Goal: Task Accomplishment & Management: Manage account settings

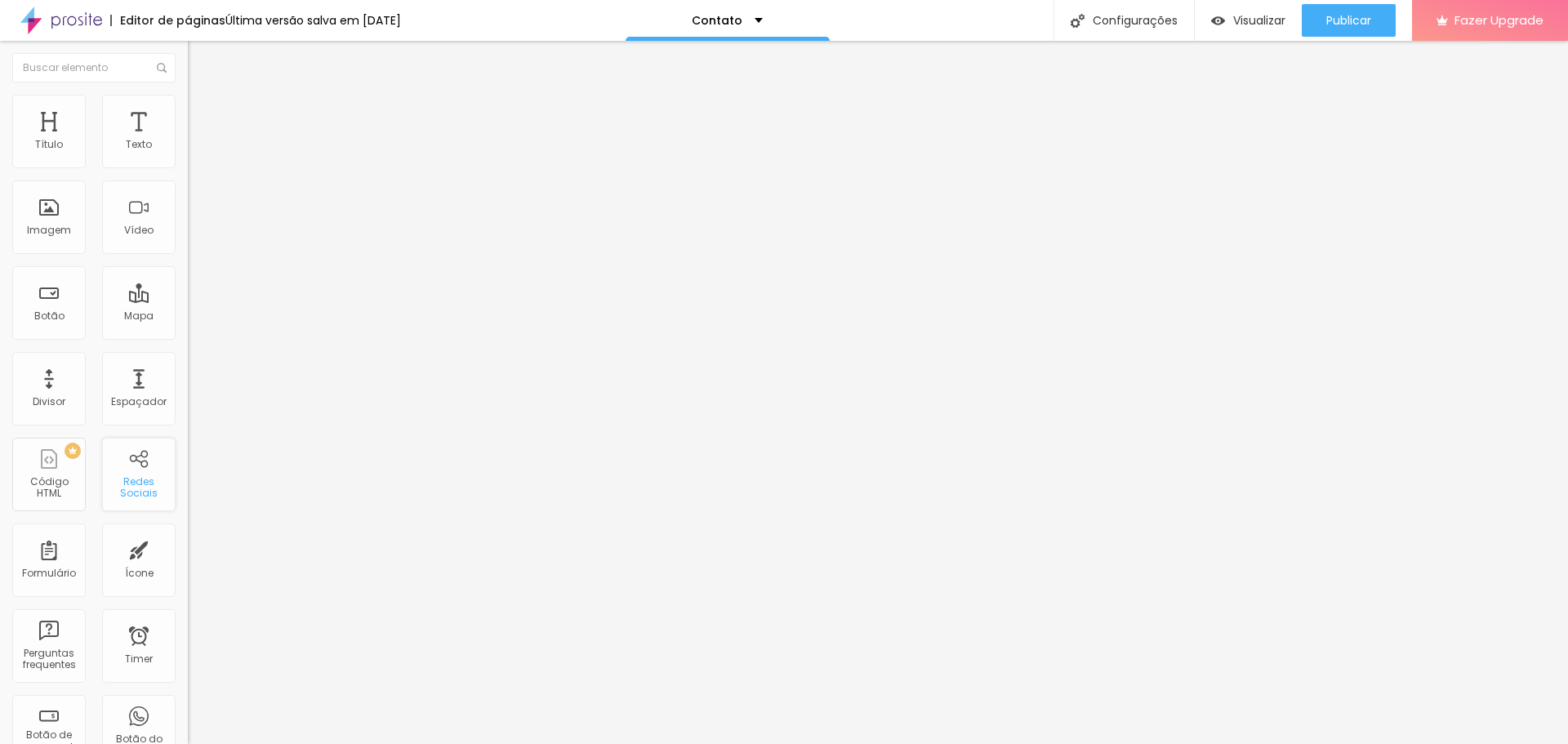
click at [150, 487] on div "Redes Sociais" at bounding box center [138, 488] width 65 height 23
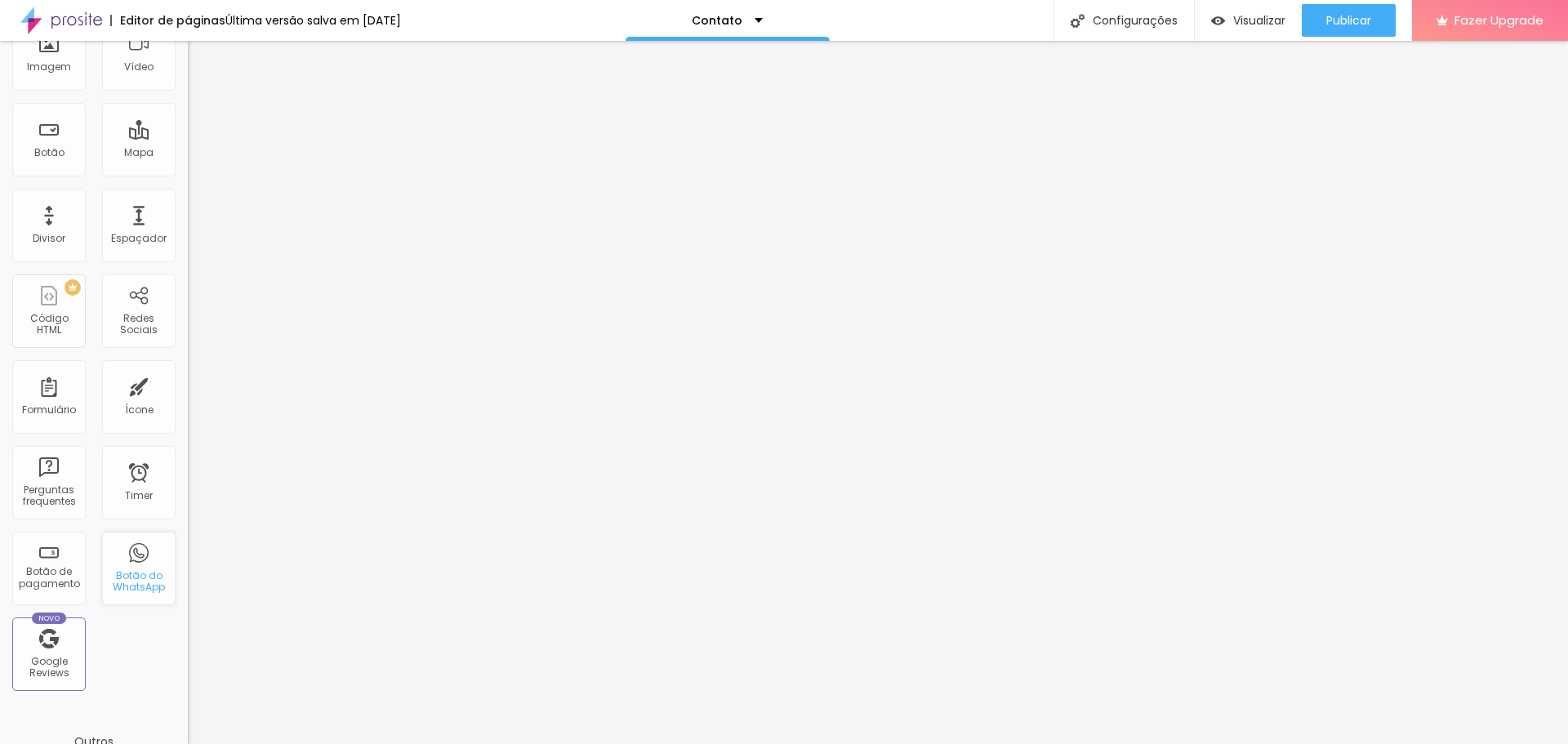
click at [112, 573] on div "Botão do WhatsApp" at bounding box center [138, 581] width 65 height 23
click at [1237, 22] on span "Visualizar" at bounding box center [1259, 20] width 53 height 13
click at [753, 16] on div "Contato" at bounding box center [727, 20] width 71 height 11
click at [697, 86] on span "Adicionar nova página" at bounding box center [710, 78] width 135 height 17
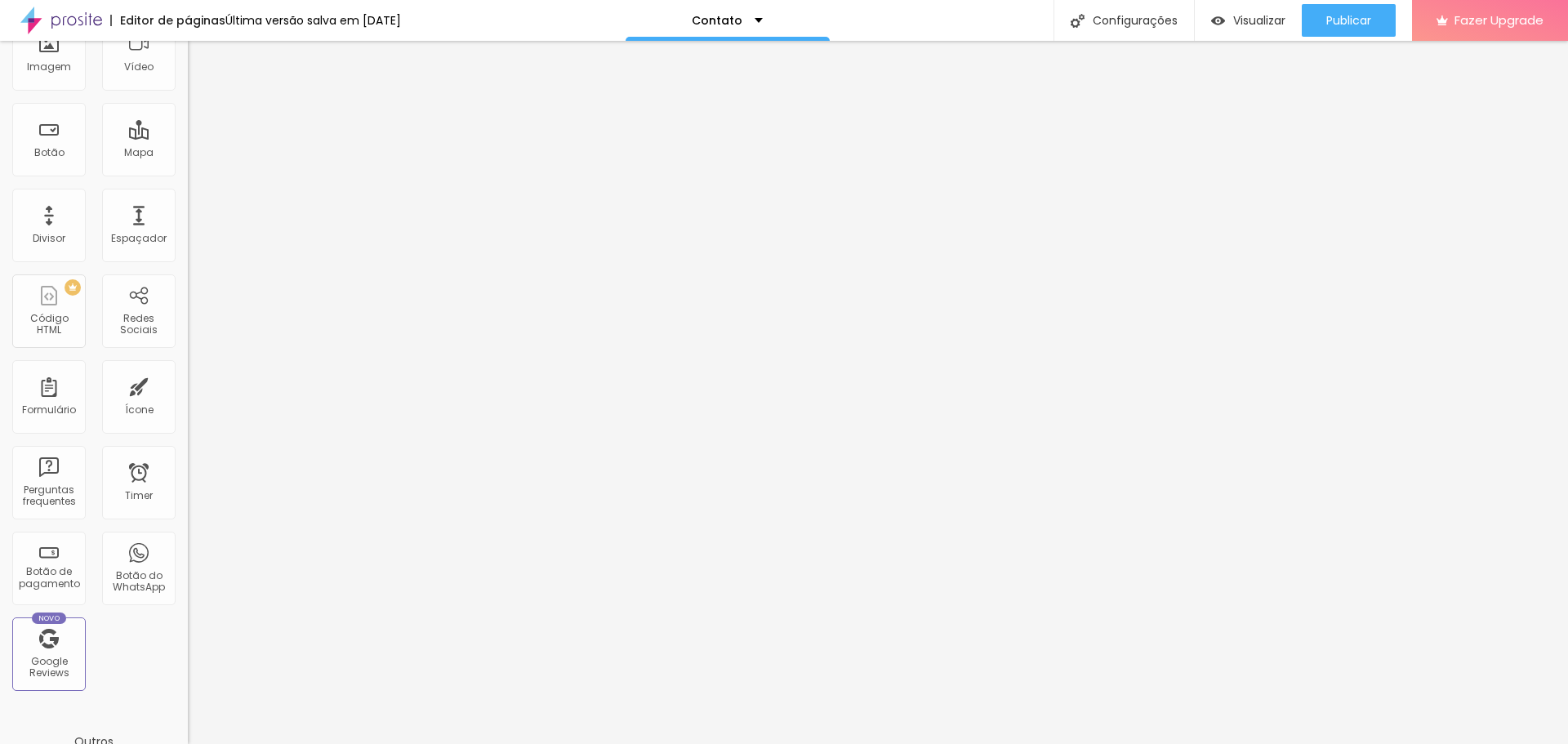
type input "H"
type input "DiegoFlyMore"
click at [125, 494] on div "Timer" at bounding box center [139, 495] width 28 height 11
click at [64, 570] on div "Botão de pagamento" at bounding box center [48, 577] width 65 height 23
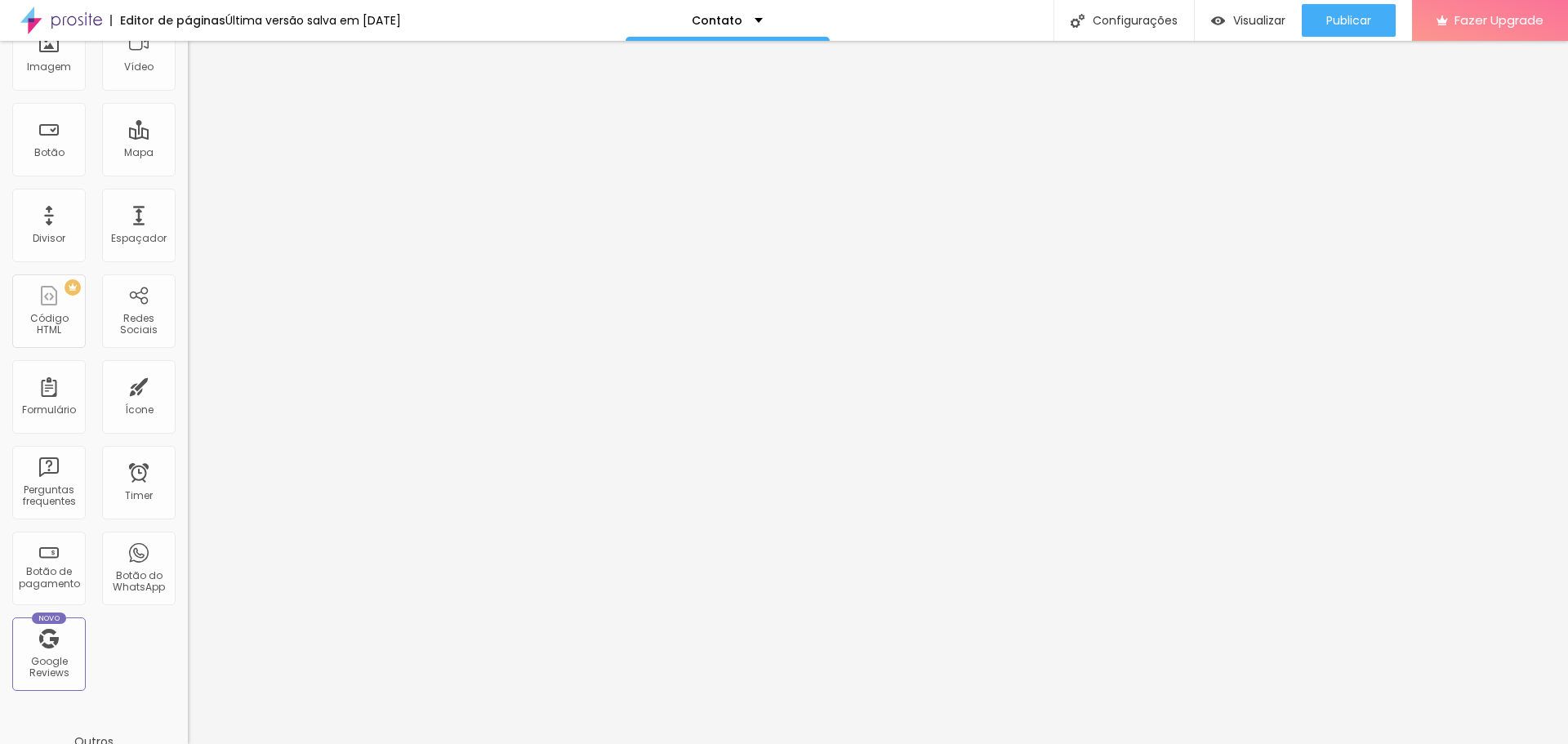
scroll to position [0, 0]
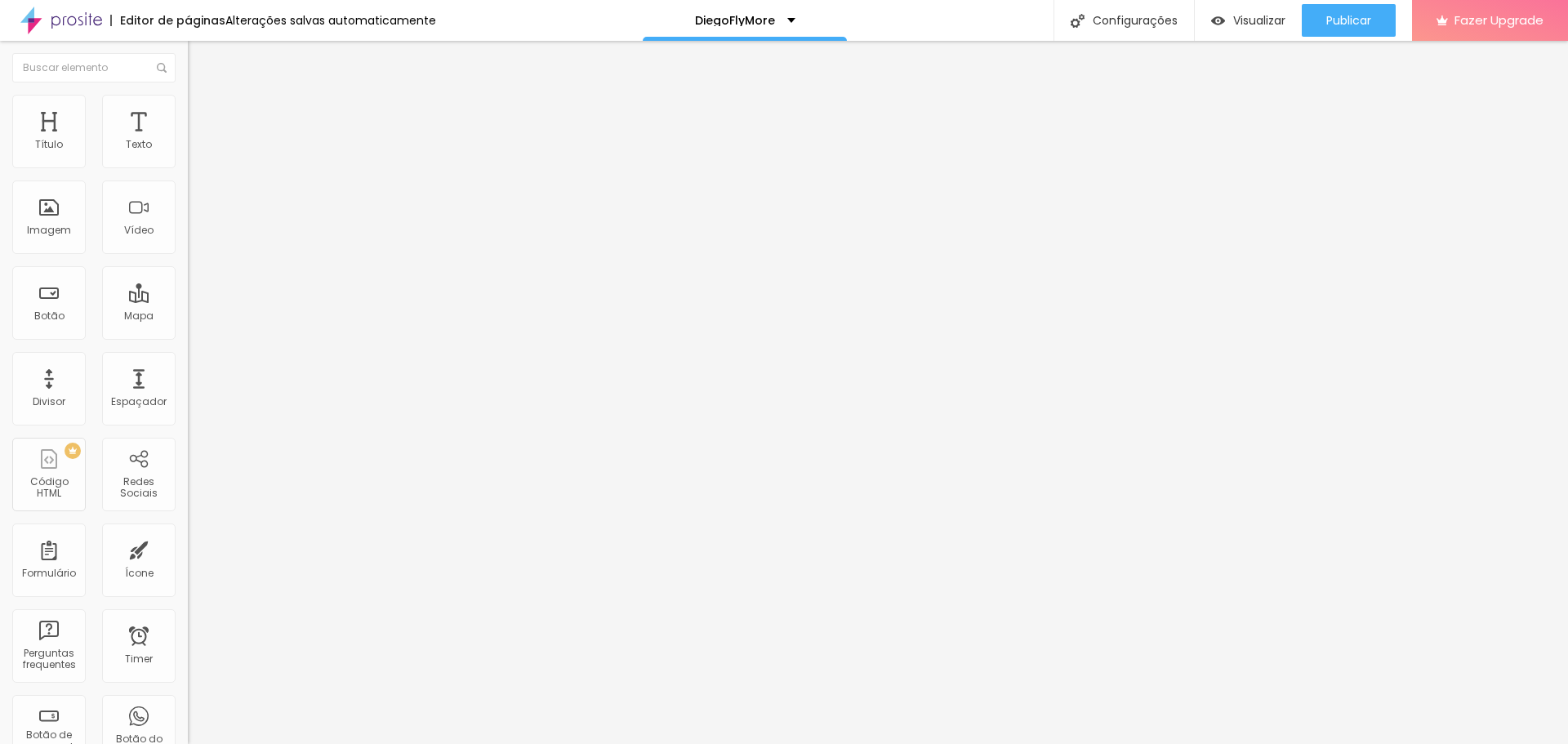
click at [188, 100] on img at bounding box center [195, 102] width 15 height 15
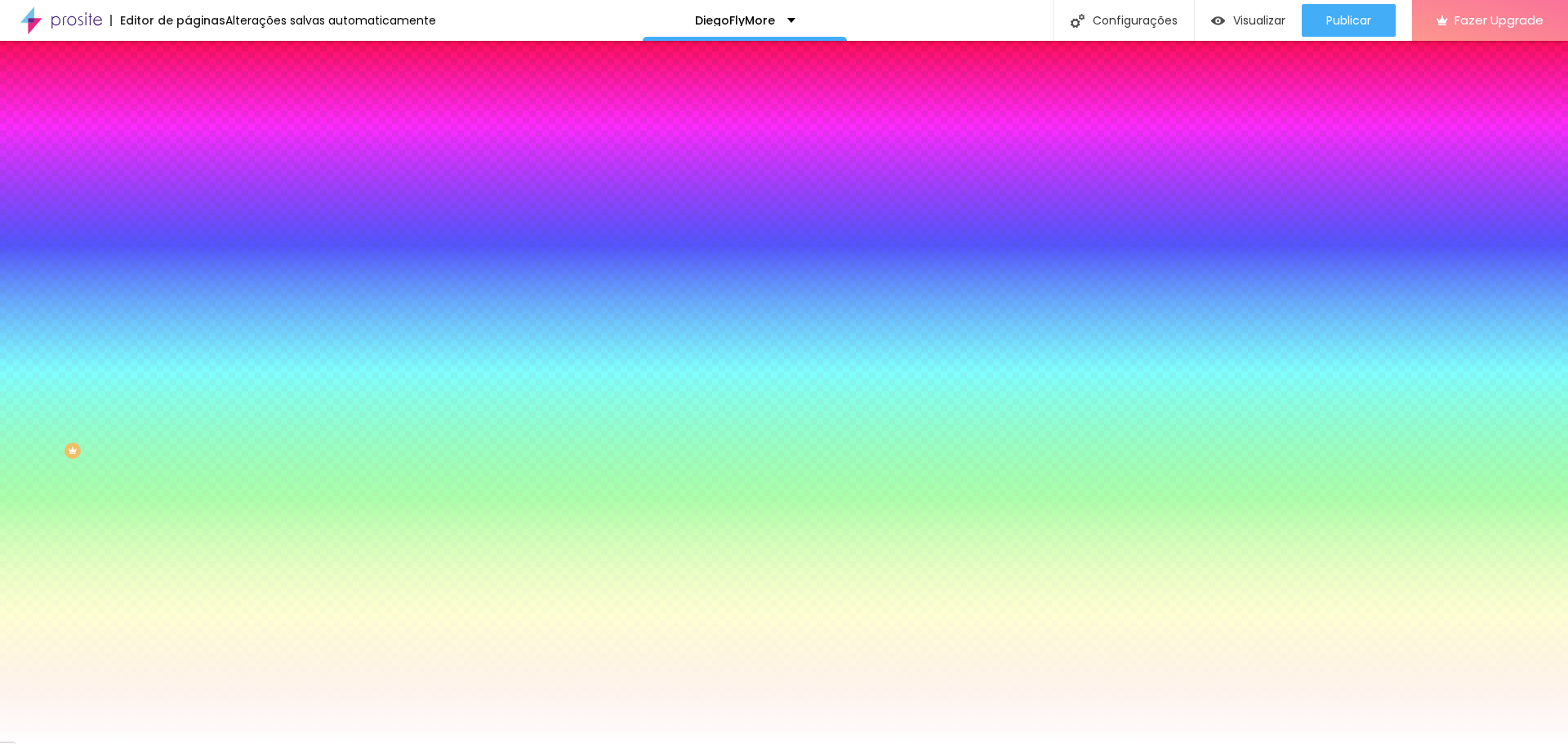
click at [188, 111] on li "Avançado" at bounding box center [282, 119] width 188 height 16
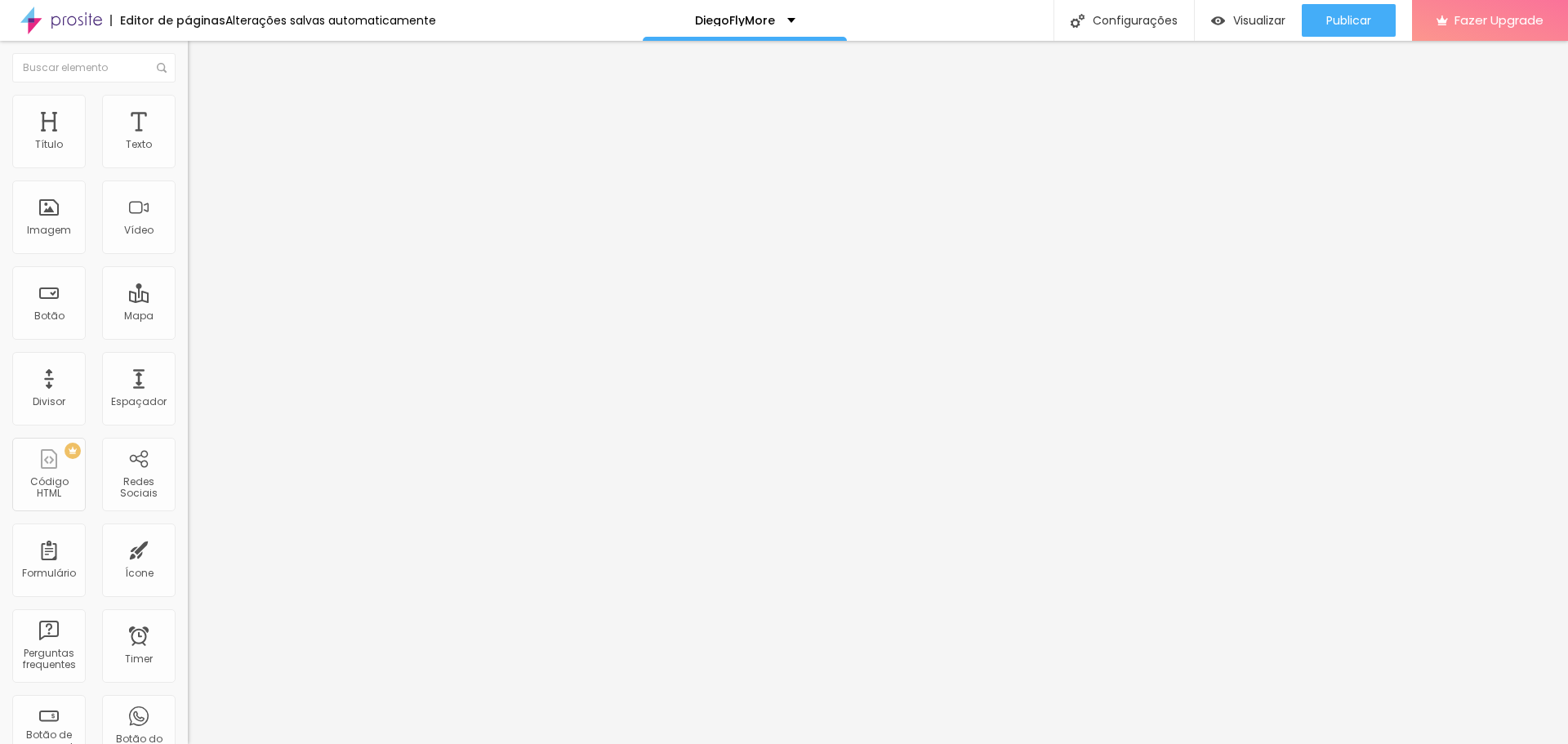
click at [188, 141] on span "Trocar imagem" at bounding box center [232, 134] width 89 height 14
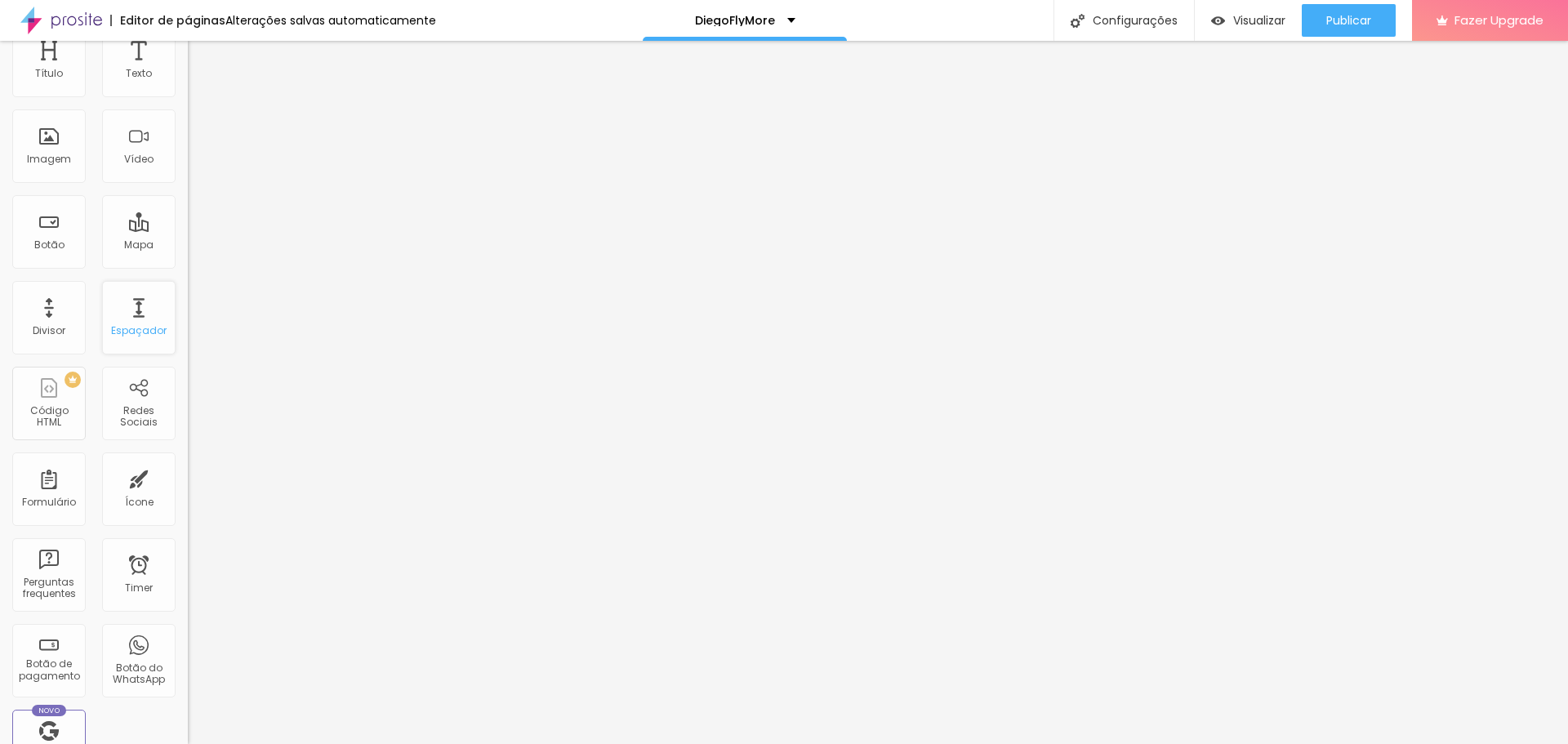
scroll to position [82, 0]
click at [138, 219] on div "Mapa" at bounding box center [138, 221] width 73 height 73
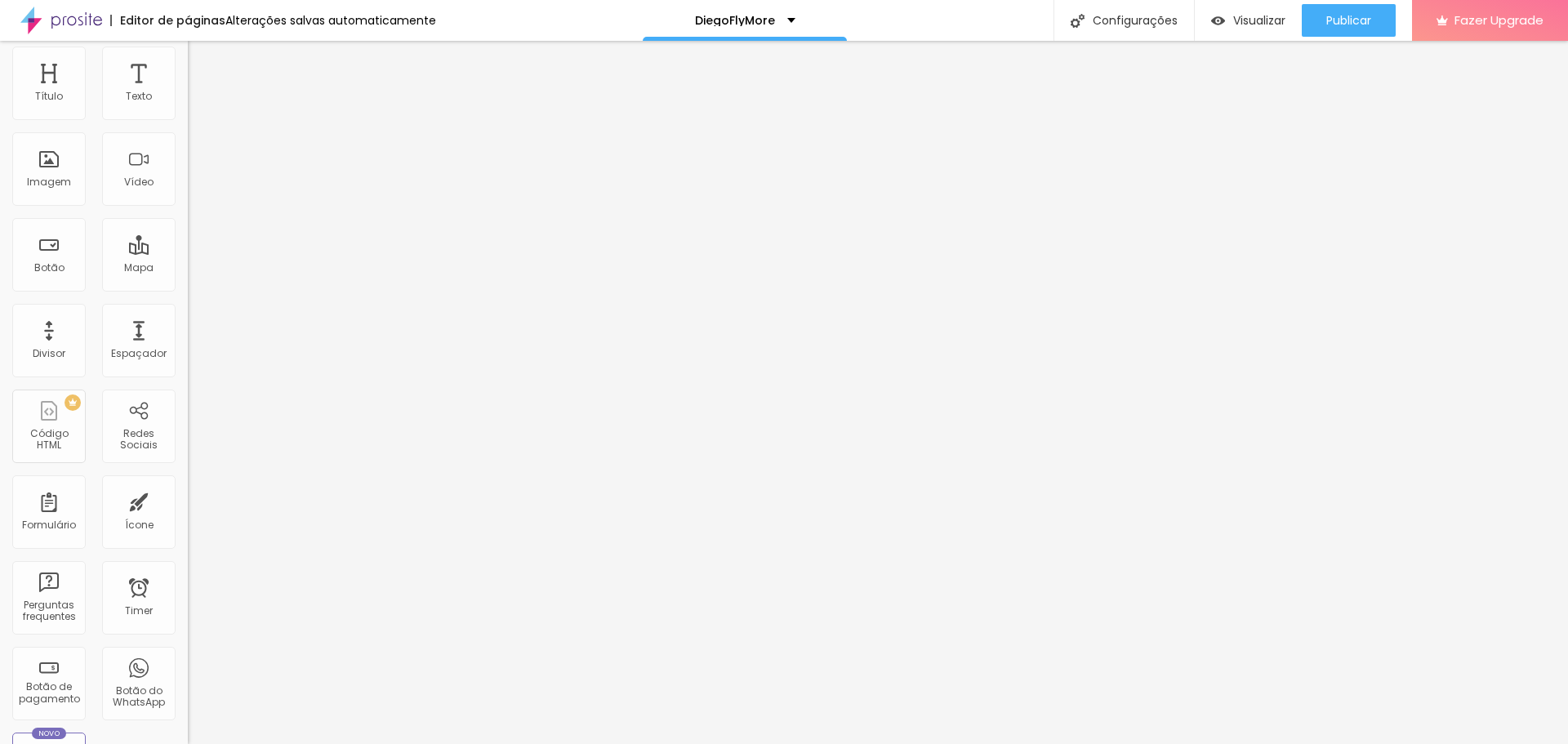
scroll to position [0, 0]
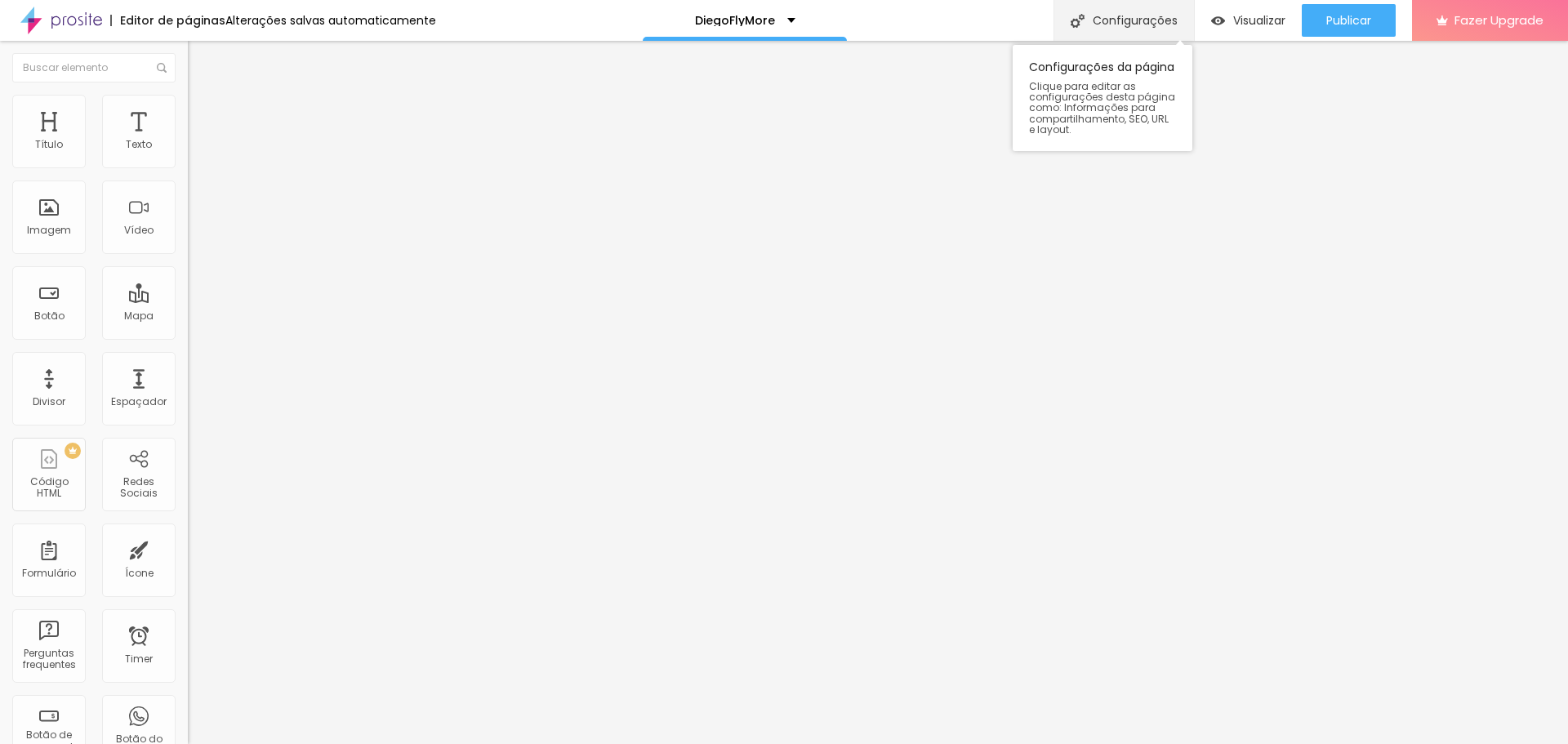
click at [1092, 20] on div "Configurações" at bounding box center [1124, 20] width 141 height 41
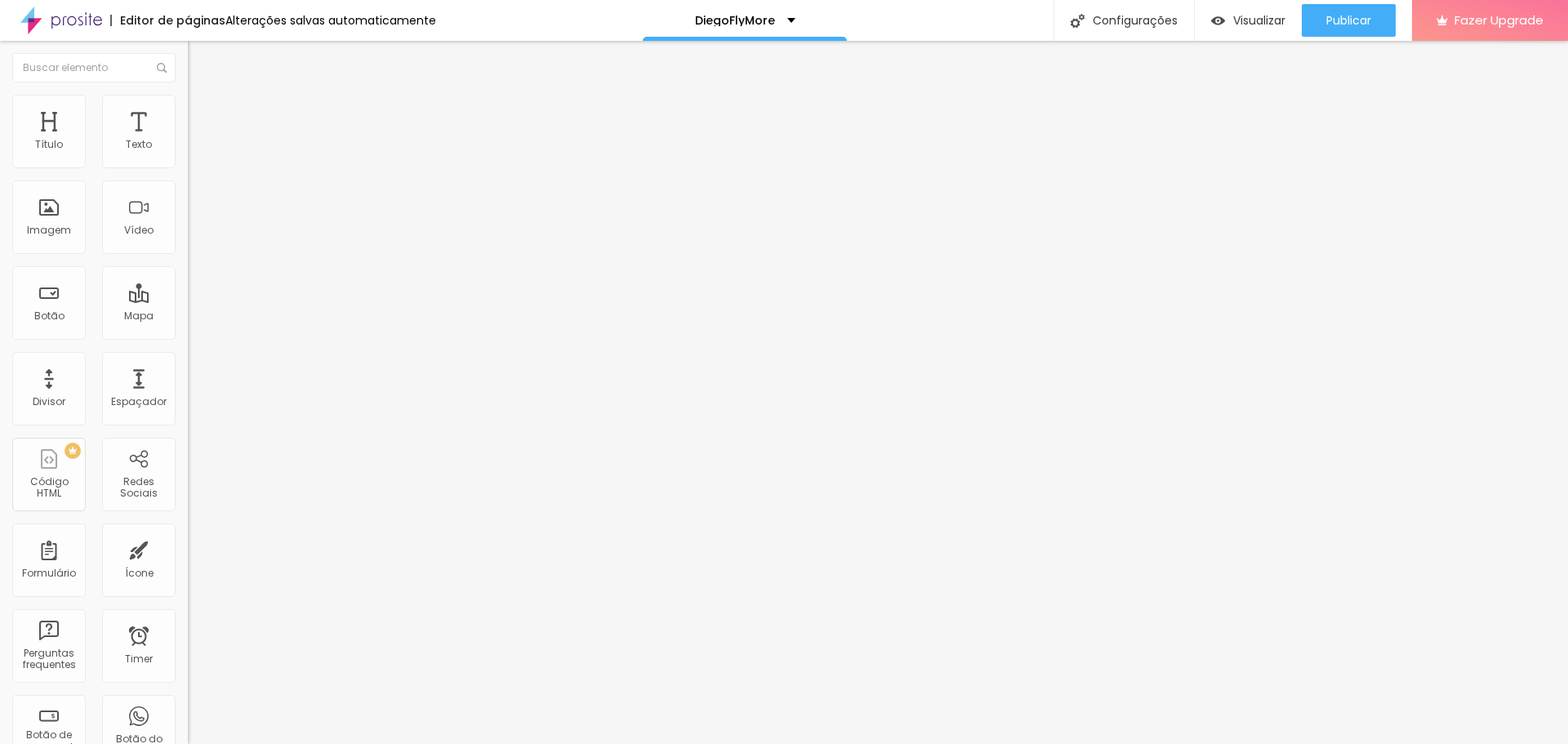
click at [1077, 114] on span "Clique para editar as configurações desta página como: Informações para compart…" at bounding box center [1102, 108] width 147 height 54
click at [1116, 24] on div "Configurações" at bounding box center [1124, 20] width 141 height 41
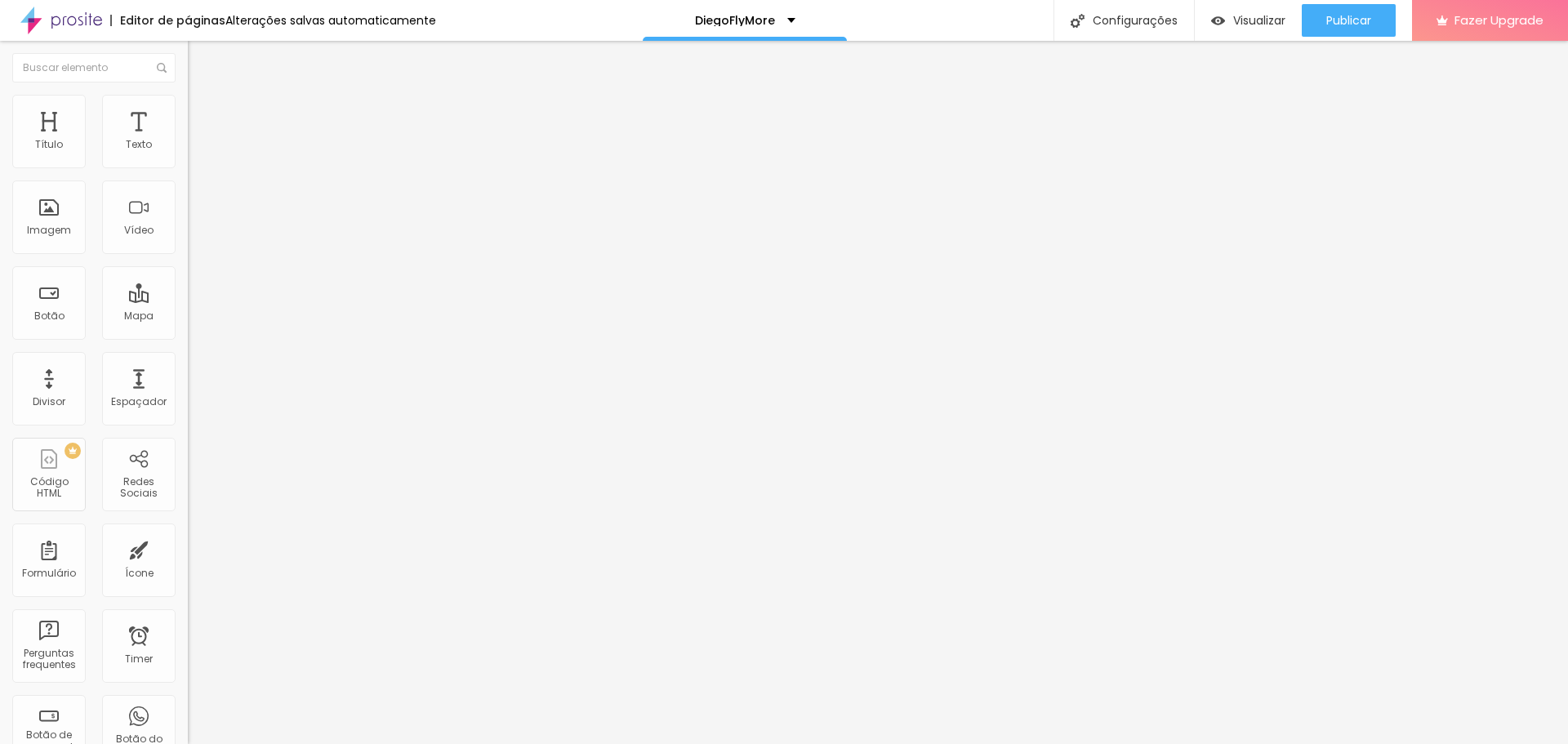
drag, startPoint x: 938, startPoint y: 78, endPoint x: 1169, endPoint y: 80, distance: 231.0
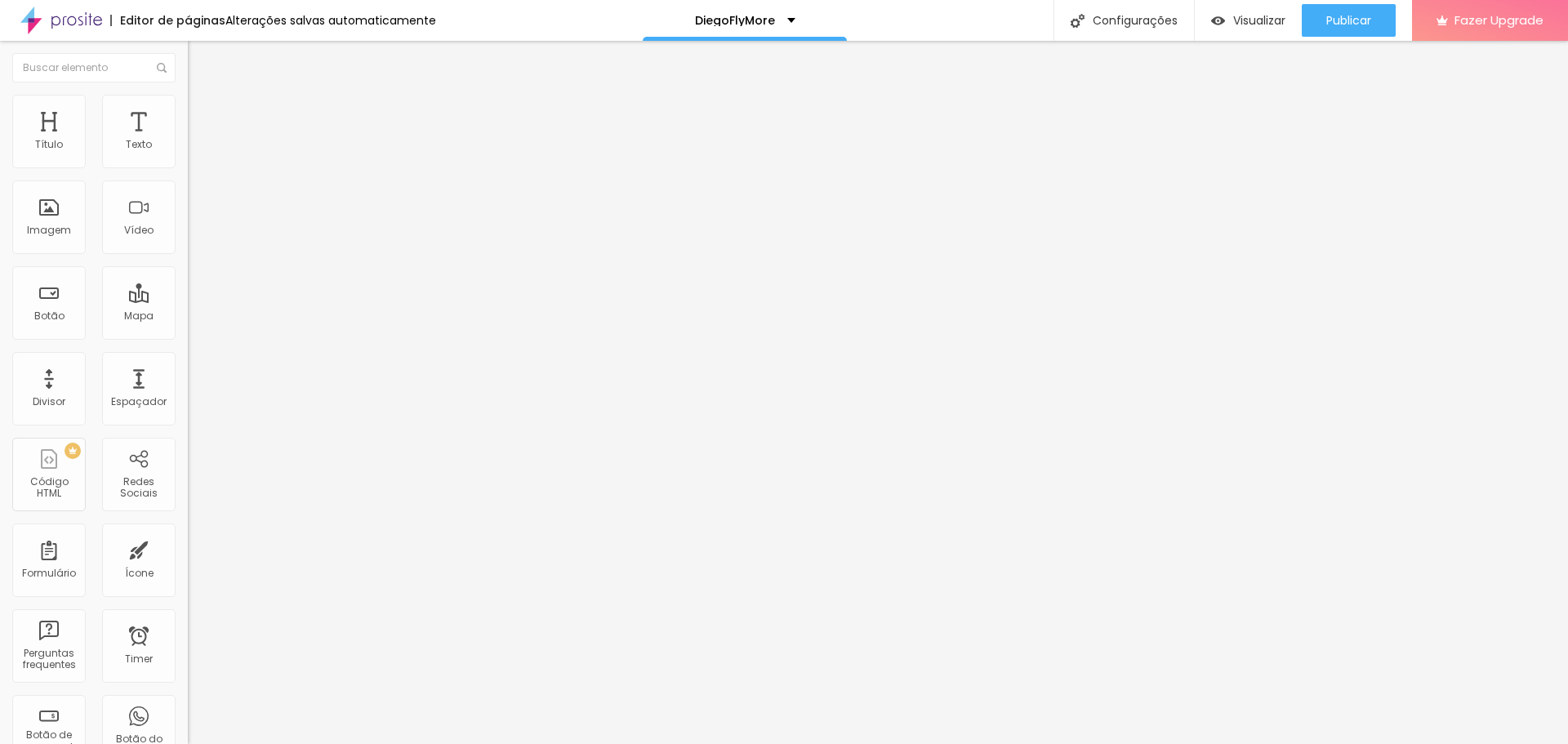
scroll to position [0, 0]
click at [1216, 25] on img "button" at bounding box center [1218, 21] width 14 height 14
click at [1080, 28] on div "Configurações" at bounding box center [1124, 20] width 141 height 41
